Goal: Transaction & Acquisition: Purchase product/service

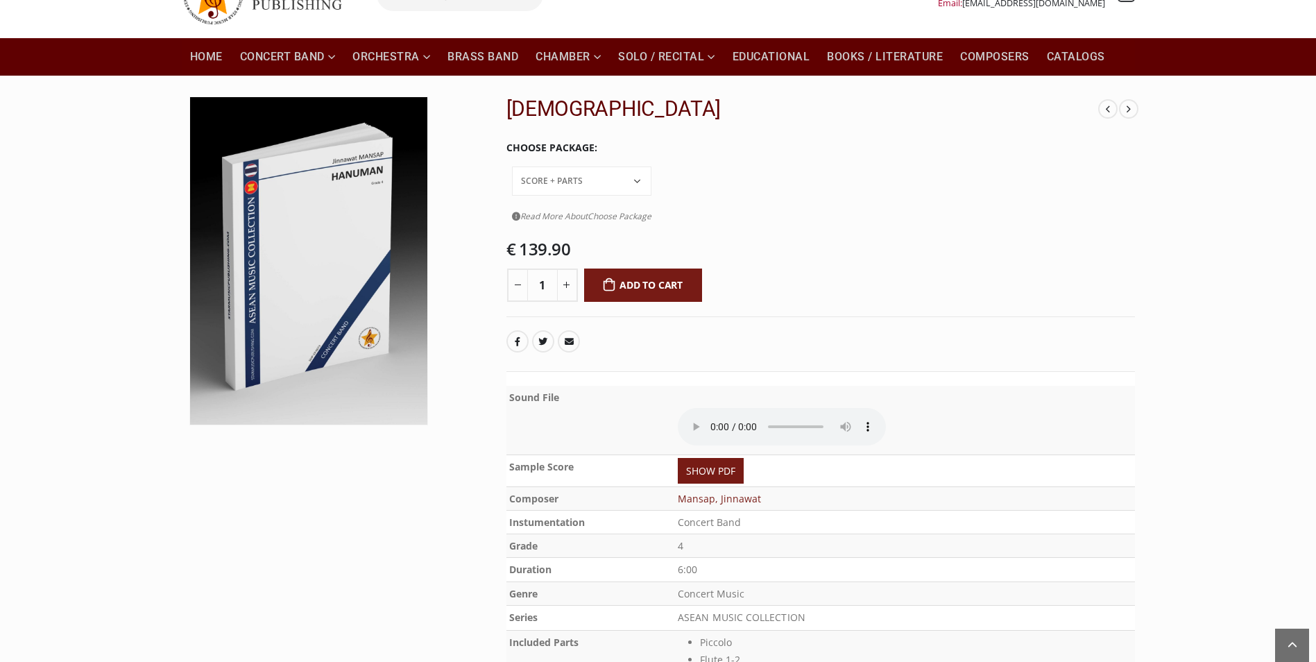
scroll to position [78, 0]
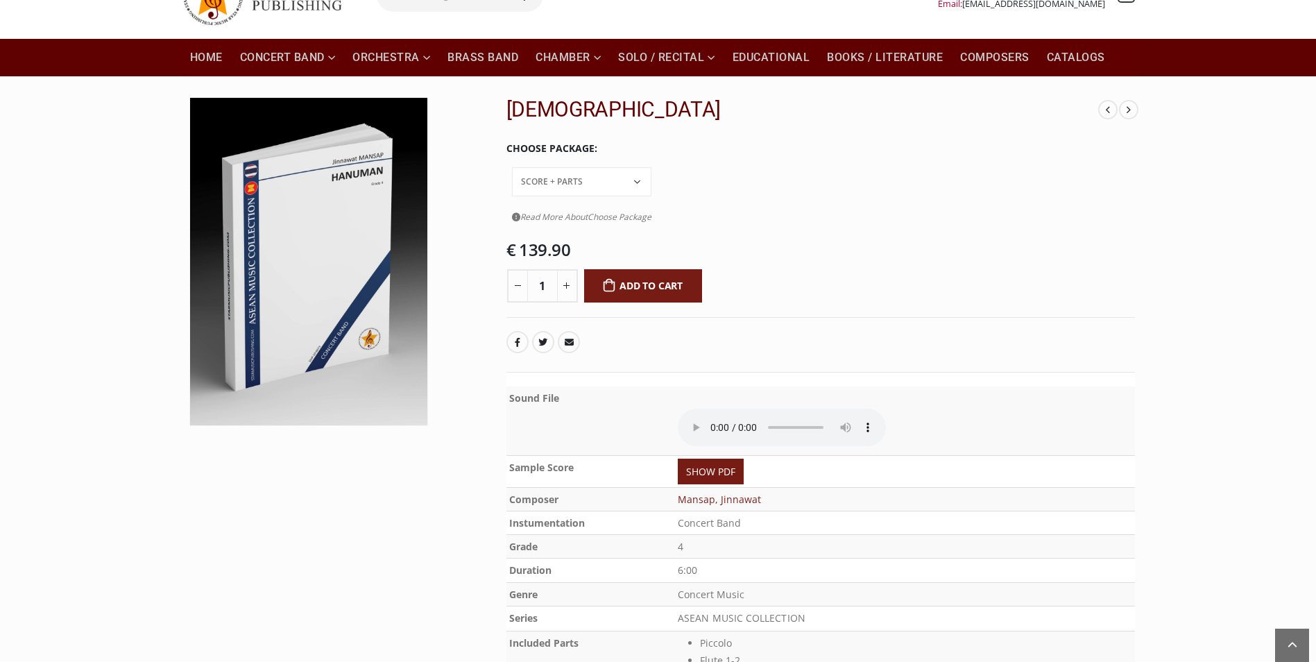
click at [651, 167] on select "Conductor Score PDF File Score + Parts Score + Parts + PDF File" at bounding box center [581, 181] width 139 height 29
click at [610, 167] on select "Conductor Score PDF File Score + Parts Score + Parts + PDF File" at bounding box center [581, 181] width 139 height 29
click at [651, 167] on select "Conductor Score PDF File Score + Parts Score + Parts + PDF File" at bounding box center [581, 181] width 139 height 29
select select "score-parts-pdf-file"
click at [610, 167] on select "Conductor Score PDF File Score + Parts Score + Parts + PDF File" at bounding box center [581, 181] width 139 height 29
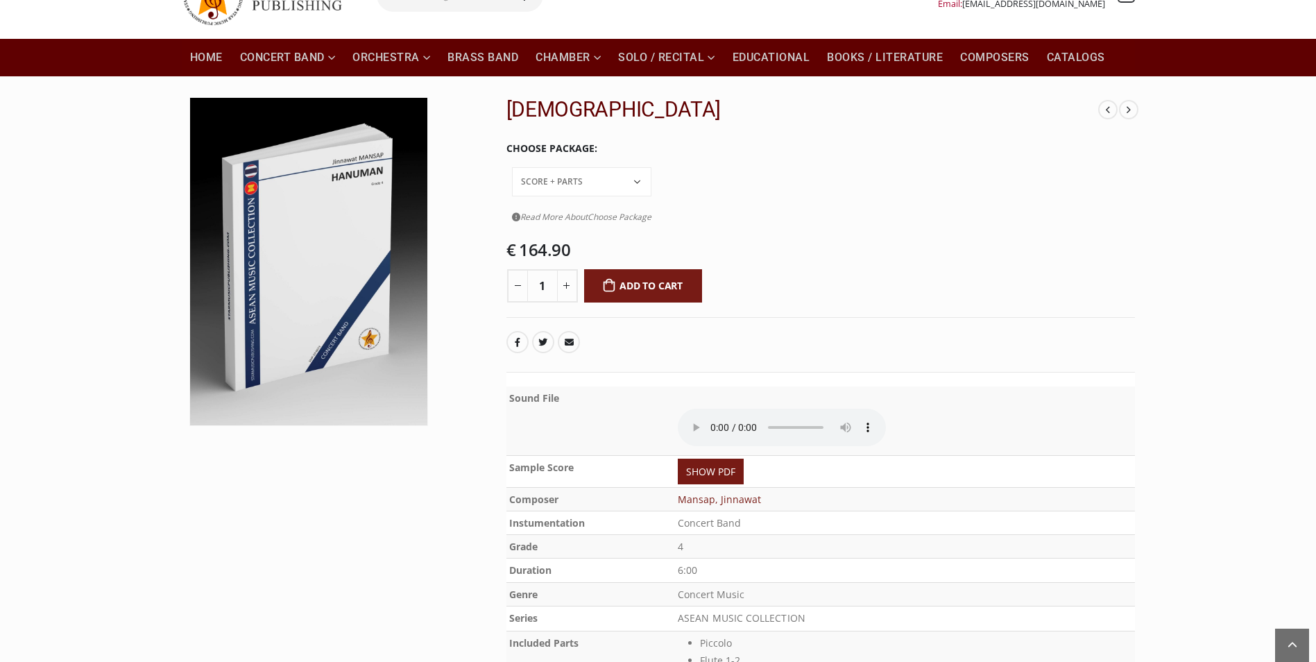
click at [651, 167] on select "Conductor Score PDF File Score + Parts Score + Parts + PDF File" at bounding box center [581, 181] width 139 height 29
click at [610, 167] on select "Conductor Score PDF File Score + Parts Score + Parts + PDF File" at bounding box center [581, 181] width 139 height 29
drag, startPoint x: 653, startPoint y: 225, endPoint x: 630, endPoint y: 225, distance: 23.6
click at [630, 241] on div "€ 164.90" at bounding box center [820, 250] width 628 height 19
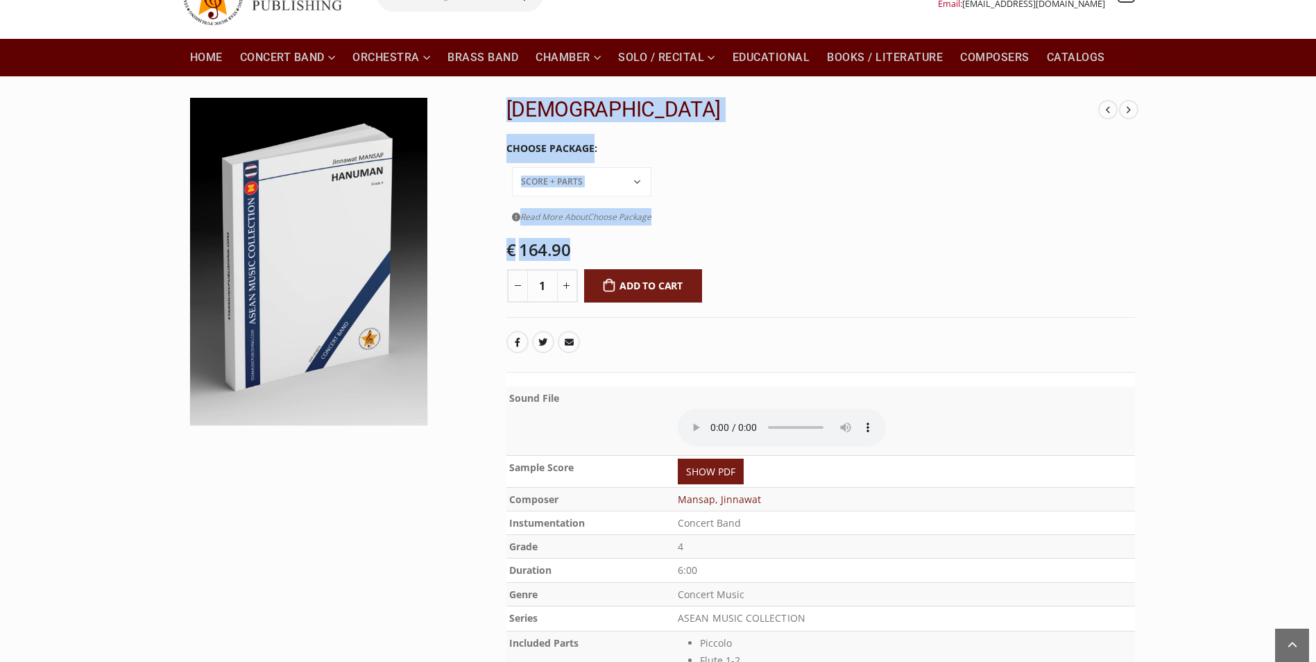
drag, startPoint x: 583, startPoint y: 215, endPoint x: 494, endPoint y: 221, distance: 89.0
click at [494, 221] on div "Libertango Tannhauser Overture Hanuman Choose Package Conductor Score PDF File …" at bounding box center [658, 426] width 974 height 658
drag, startPoint x: 494, startPoint y: 221, endPoint x: 639, endPoint y: 215, distance: 145.1
click at [639, 241] on div "€ 164.90" at bounding box center [820, 250] width 628 height 19
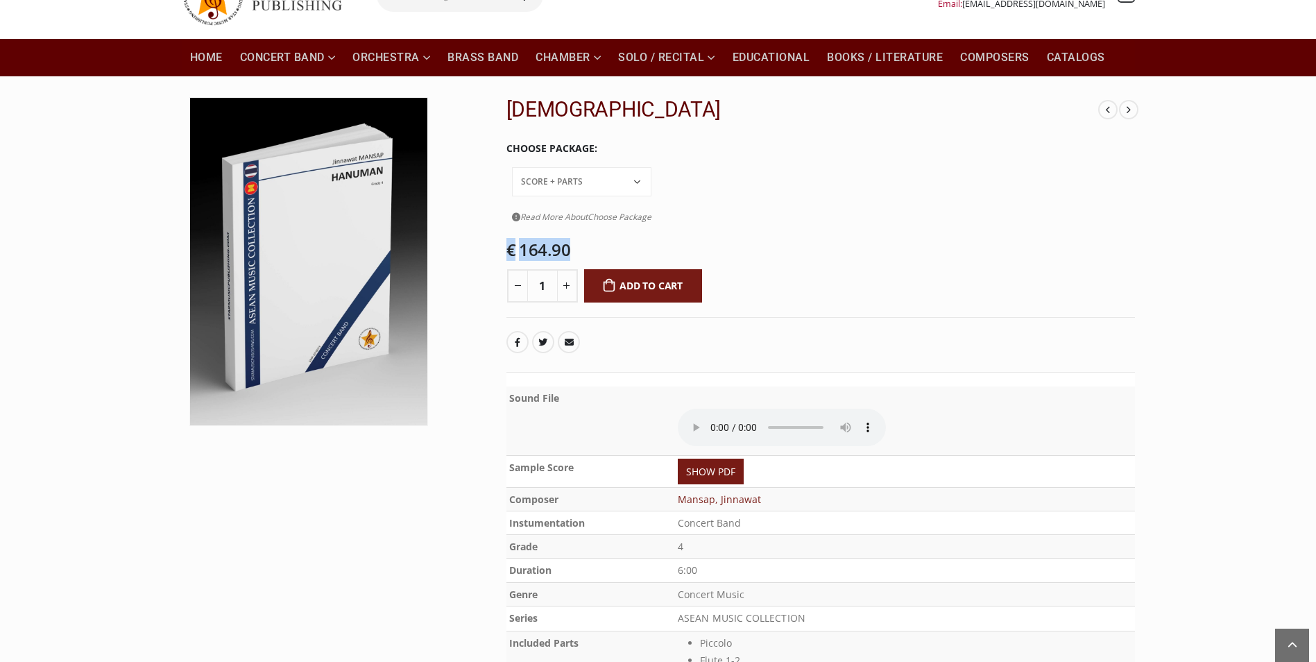
drag, startPoint x: 572, startPoint y: 212, endPoint x: 505, endPoint y: 216, distance: 66.7
click at [505, 216] on div "Libertango Tannhauser Overture Hanuman Choose Package Conductor Score PDF File …" at bounding box center [820, 426] width 649 height 658
